Goal: Find specific page/section: Find specific page/section

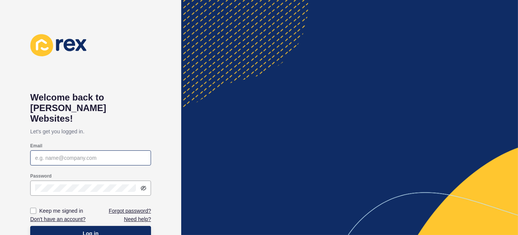
drag, startPoint x: 85, startPoint y: 156, endPoint x: 88, endPoint y: 147, distance: 9.6
click at [85, 156] on div "Email" at bounding box center [90, 154] width 121 height 30
click at [88, 154] on input "Email" at bounding box center [90, 158] width 111 height 8
click at [42, 154] on input "Email" at bounding box center [90, 158] width 111 height 8
paste input "[EMAIL_ADDRESS][PERSON_NAME][DOMAIN_NAME]"
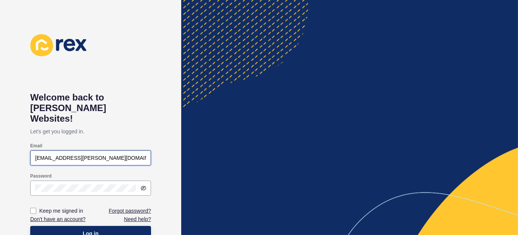
type input "[EMAIL_ADDRESS][PERSON_NAME][DOMAIN_NAME]"
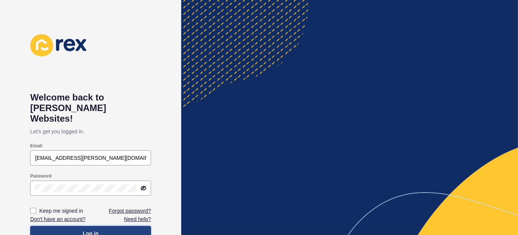
click at [81, 226] on button "Log in" at bounding box center [90, 233] width 121 height 15
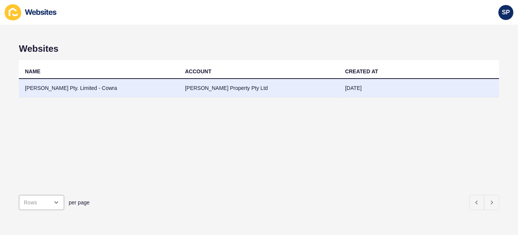
click at [80, 87] on td "[PERSON_NAME] Pty. Limited - Cowra" at bounding box center [99, 88] width 160 height 19
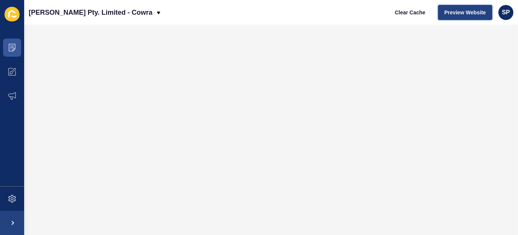
click at [462, 11] on span "Preview Website" at bounding box center [466, 13] width 42 height 8
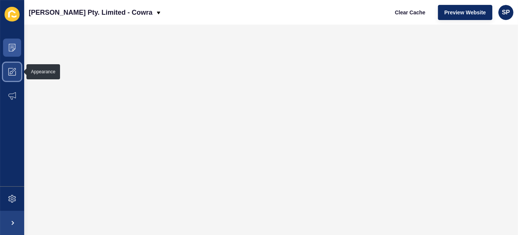
click at [13, 70] on icon at bounding box center [14, 70] width 4 height 4
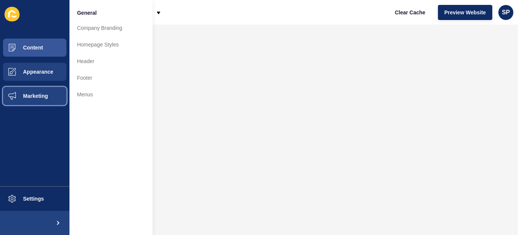
click at [29, 95] on span "Marketing" at bounding box center [23, 96] width 49 height 6
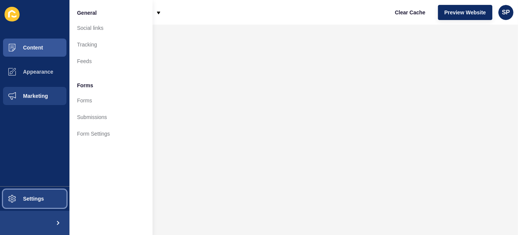
click at [30, 198] on span "Settings" at bounding box center [21, 199] width 45 height 6
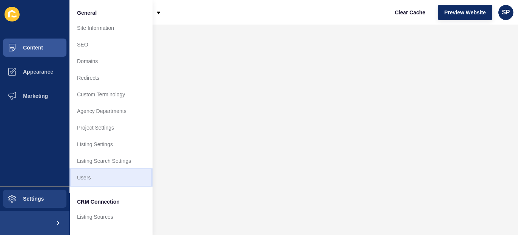
click at [109, 178] on link "Users" at bounding box center [111, 177] width 83 height 17
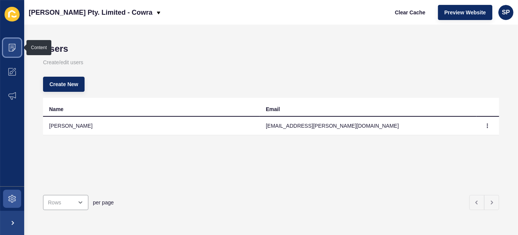
click at [13, 44] on icon at bounding box center [12, 48] width 7 height 8
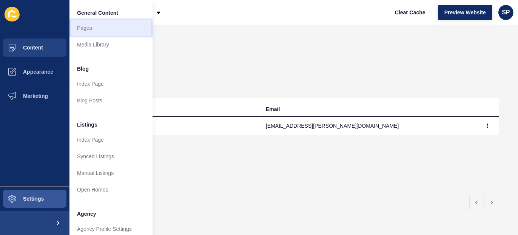
click at [87, 28] on link "Pages" at bounding box center [111, 28] width 83 height 17
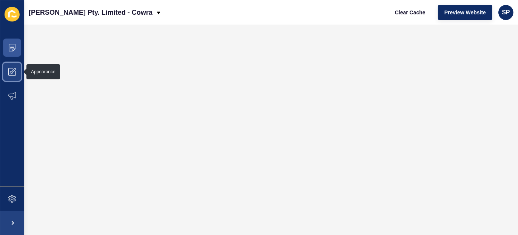
click at [11, 70] on icon at bounding box center [12, 72] width 8 height 8
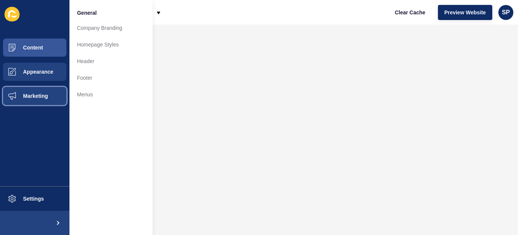
click at [35, 95] on span "Marketing" at bounding box center [23, 96] width 49 height 6
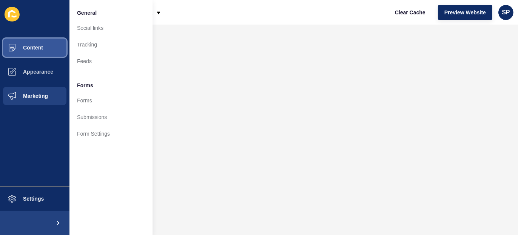
click at [30, 45] on span "Content" at bounding box center [21, 48] width 44 height 6
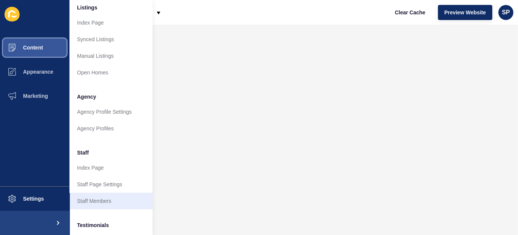
scroll to position [132, 0]
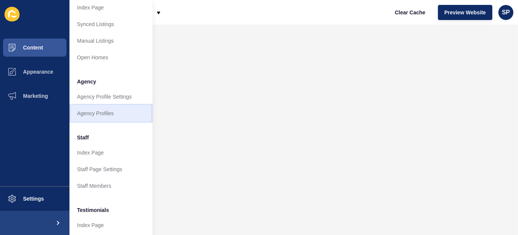
click at [102, 113] on link "Agency Profiles" at bounding box center [111, 113] width 83 height 17
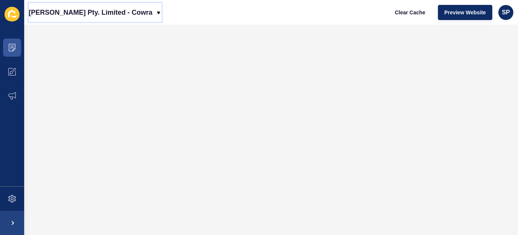
click at [156, 12] on icon at bounding box center [159, 13] width 6 height 6
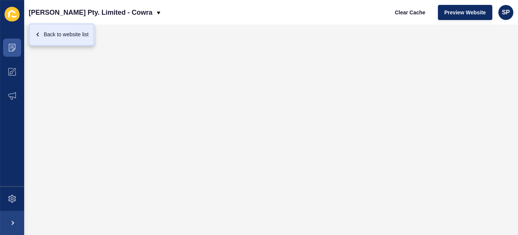
click at [65, 34] on div "Back to website list" at bounding box center [62, 35] width 54 height 14
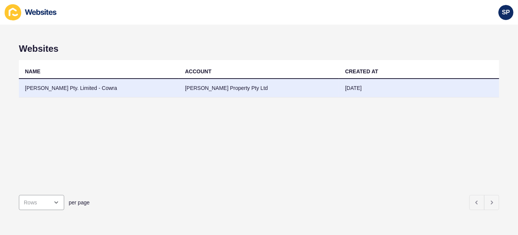
click at [73, 86] on td "[PERSON_NAME] Pty. Limited - Cowra" at bounding box center [99, 88] width 160 height 19
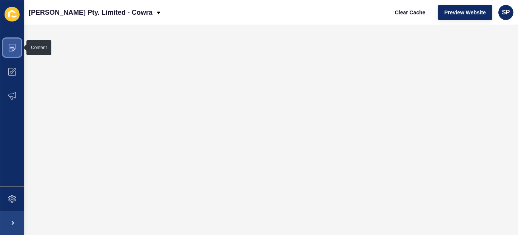
click at [14, 48] on icon at bounding box center [12, 48] width 8 height 8
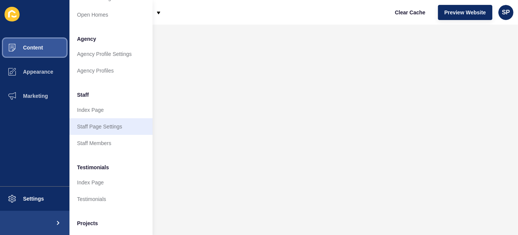
scroll to position [179, 0]
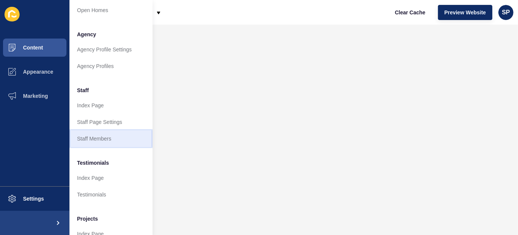
click at [107, 139] on link "Staff Members" at bounding box center [111, 138] width 83 height 17
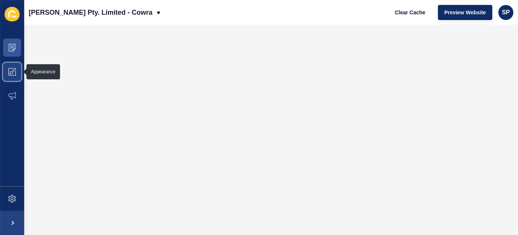
click at [14, 71] on icon at bounding box center [14, 70] width 4 height 4
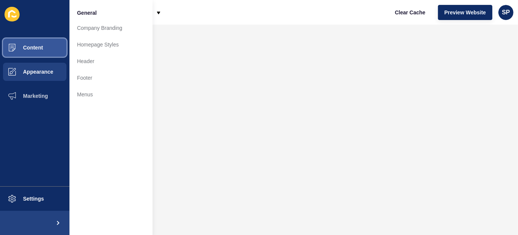
click at [35, 48] on span "Content" at bounding box center [21, 48] width 44 height 6
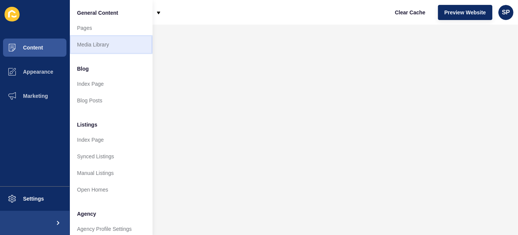
click at [103, 43] on link "Media Library" at bounding box center [111, 44] width 83 height 17
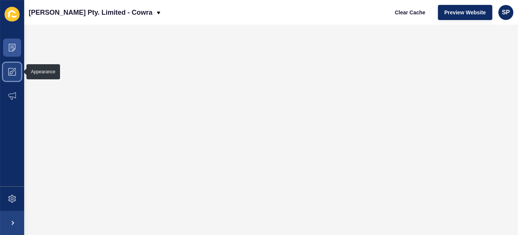
click at [13, 71] on icon at bounding box center [14, 70] width 4 height 4
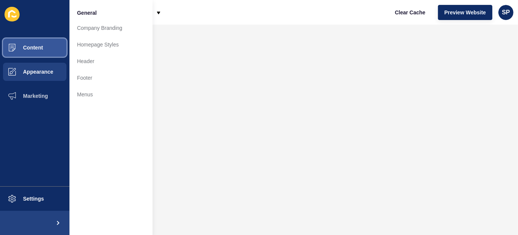
click at [38, 49] on span "Content" at bounding box center [21, 48] width 44 height 6
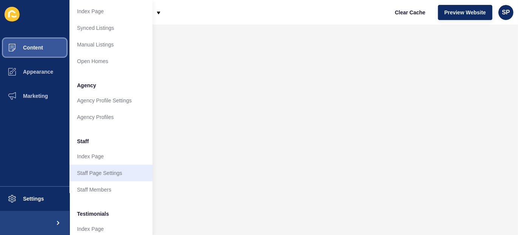
scroll to position [151, 0]
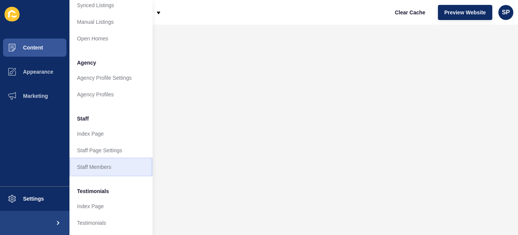
click at [108, 170] on link "Staff Members" at bounding box center [111, 167] width 83 height 17
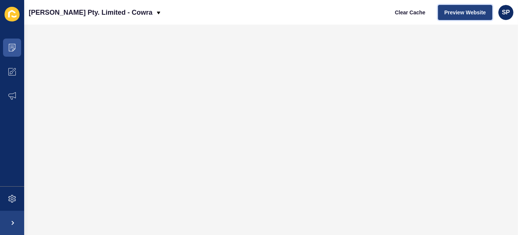
click at [469, 12] on span "Preview Website" at bounding box center [466, 13] width 42 height 8
click at [12, 72] on icon at bounding box center [12, 72] width 8 height 8
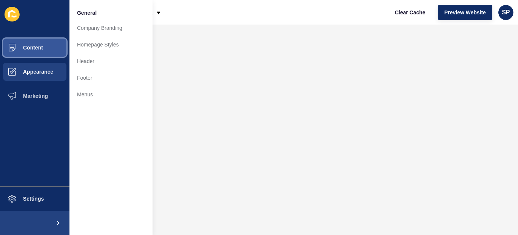
click at [37, 39] on button "Content" at bounding box center [35, 48] width 70 height 24
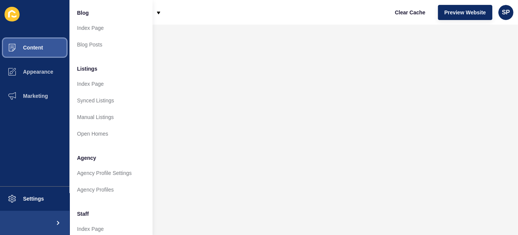
scroll to position [161, 0]
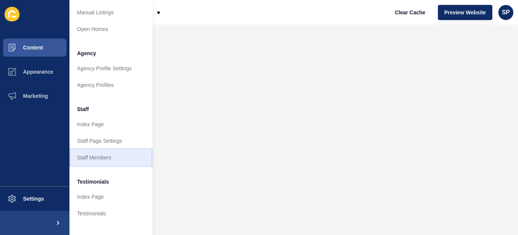
click at [107, 155] on link "Staff Members" at bounding box center [111, 157] width 83 height 17
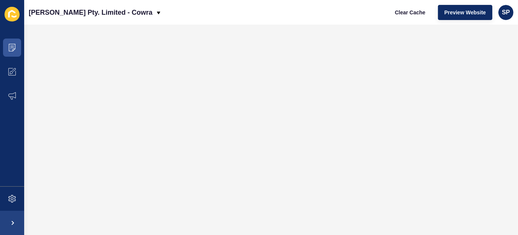
drag, startPoint x: 0, startPoint y: 150, endPoint x: 15, endPoint y: 149, distance: 15.1
click at [14, 149] on ul "Content Appearance Marketing" at bounding box center [12, 111] width 24 height 151
click at [14, 50] on icon at bounding box center [12, 48] width 7 height 8
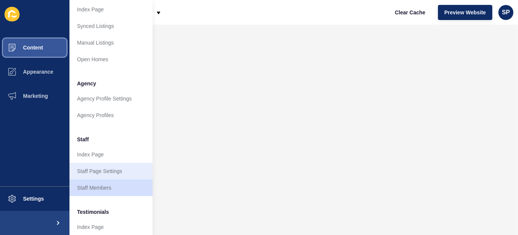
scroll to position [170, 0]
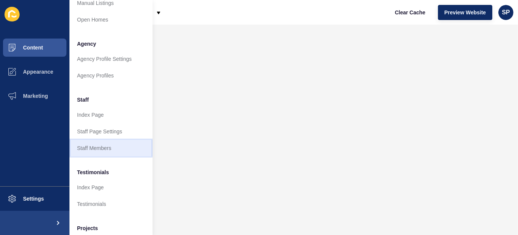
click at [102, 146] on link "Staff Members" at bounding box center [111, 148] width 83 height 17
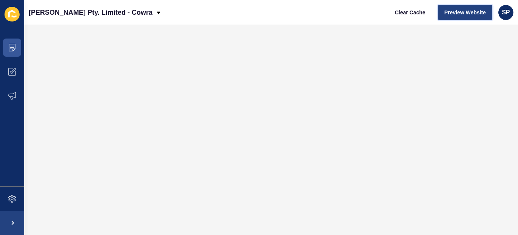
click at [461, 11] on span "Preview Website" at bounding box center [466, 13] width 42 height 8
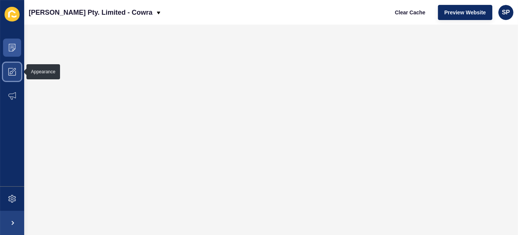
click at [12, 73] on icon at bounding box center [11, 72] width 3 height 3
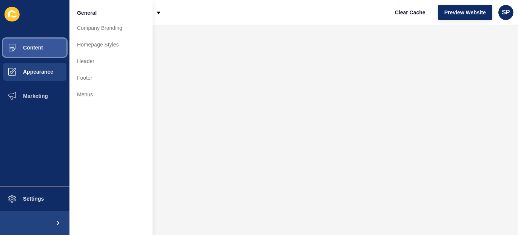
click at [32, 42] on button "Content" at bounding box center [35, 48] width 70 height 24
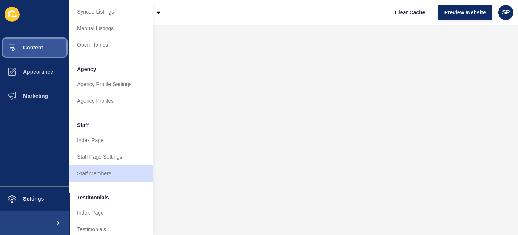
scroll to position [151, 0]
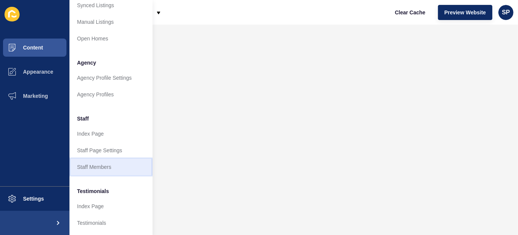
click at [99, 167] on link "Staff Members" at bounding box center [111, 167] width 83 height 17
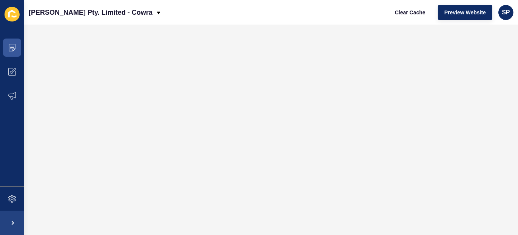
scroll to position [0, 0]
click at [13, 47] on icon at bounding box center [12, 48] width 8 height 8
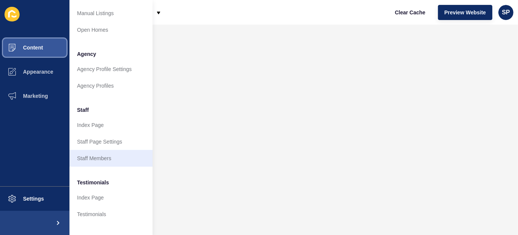
scroll to position [161, 0]
click at [94, 157] on link "Staff Members" at bounding box center [111, 157] width 83 height 17
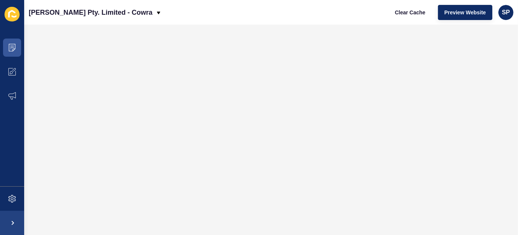
scroll to position [0, 0]
